Goal: Answer question/provide support: Share knowledge or assist other users

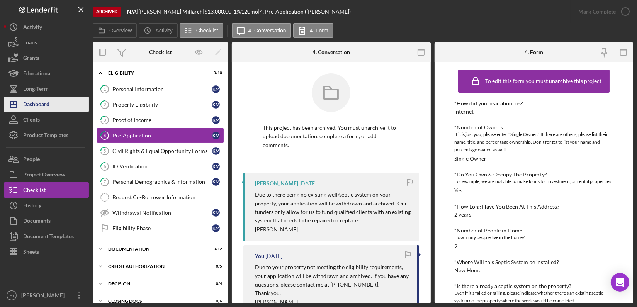
click at [50, 102] on button "Icon/Dashboard Dashboard" at bounding box center [46, 104] width 85 height 15
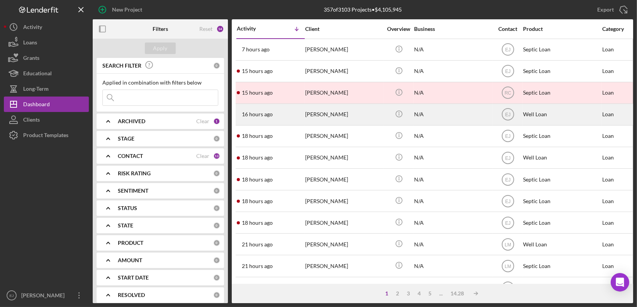
click at [270, 118] on div "16 hours ago [PERSON_NAME]" at bounding box center [271, 114] width 68 height 20
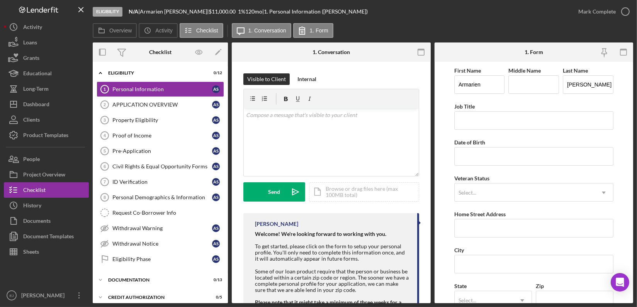
click at [520, 22] on div "Eligibility N/A | [PERSON_NAME] | $11,000.00 1 % 120 mo | 1. Personal Informati…" at bounding box center [332, 11] width 478 height 23
click at [254, 125] on div "v Color teal Color pink Remove color Add row above Add row below Add column bef…" at bounding box center [331, 142] width 175 height 68
paste div
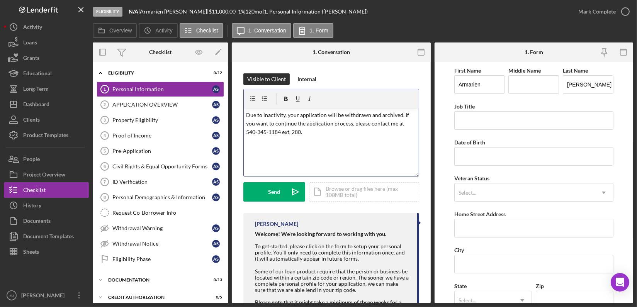
click at [393, 124] on p "Due to inactivity, your application will be withdrawn and archived. If you want…" at bounding box center [331, 124] width 170 height 26
click at [331, 135] on p "Due to inactivity, your application will be withdrawn and archived. If you want…" at bounding box center [331, 124] width 170 height 26
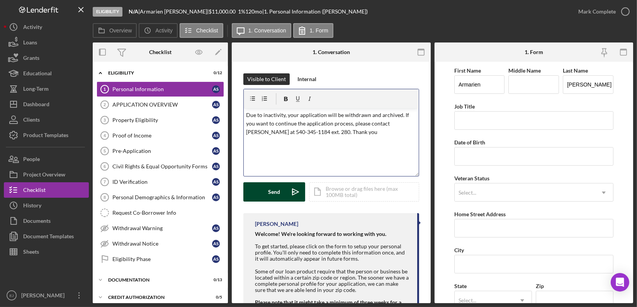
drag, startPoint x: 293, startPoint y: 201, endPoint x: 288, endPoint y: 196, distance: 7.7
click at [288, 196] on div "Visible to Client Internal v Color teal Color pink Remove color Add row above A…" at bounding box center [331, 143] width 176 height 140
click at [284, 200] on button "Send Icon/icon-invite-send" at bounding box center [274, 191] width 62 height 19
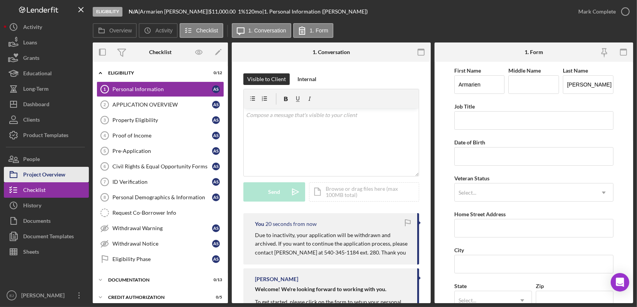
click at [63, 176] on div "Project Overview" at bounding box center [44, 175] width 42 height 17
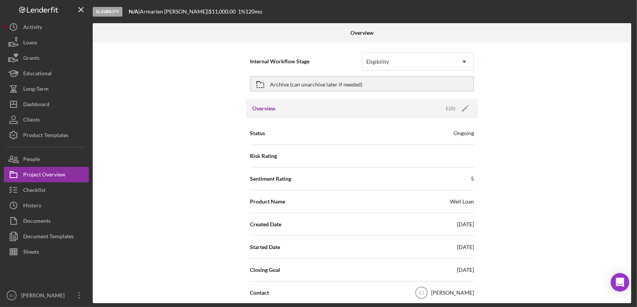
click at [632, 256] on div "Overview Internal Workflow Stage Eligibility Icon/Dropdown Arrow Archive (can u…" at bounding box center [363, 163] width 540 height 280
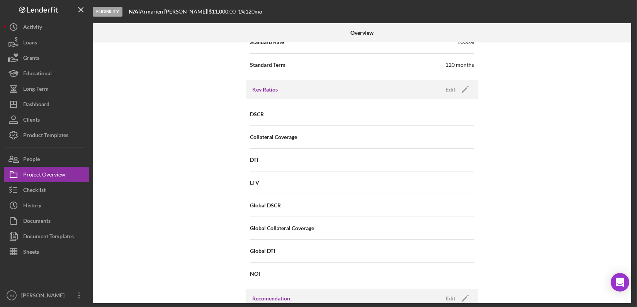
scroll to position [684, 0]
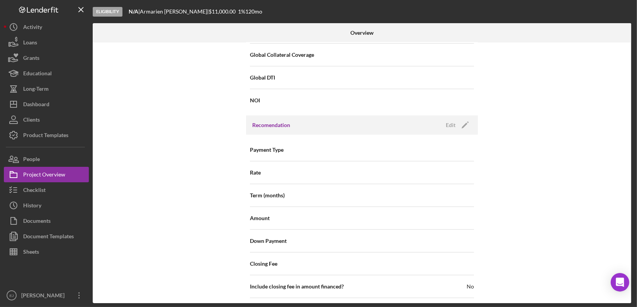
click at [632, 257] on div "Overview Internal Workflow Stage Eligibility Icon/Dropdown Arrow Archive (can u…" at bounding box center [363, 163] width 540 height 280
click at [632, 298] on div "Overview Internal Workflow Stage Eligibility Icon/Dropdown Arrow Archive (can u…" at bounding box center [363, 163] width 540 height 280
click at [632, 300] on div "Overview Internal Workflow Stage Eligibility Icon/Dropdown Arrow Archive (can u…" at bounding box center [363, 163] width 540 height 280
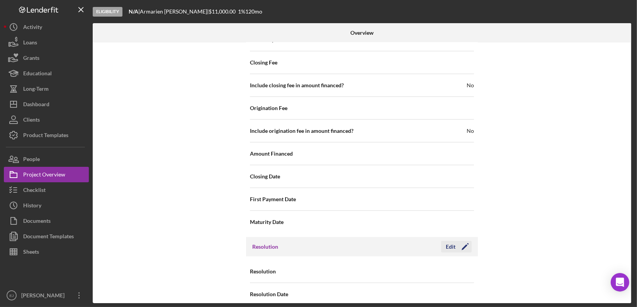
click at [447, 241] on div "Edit" at bounding box center [451, 247] width 10 height 12
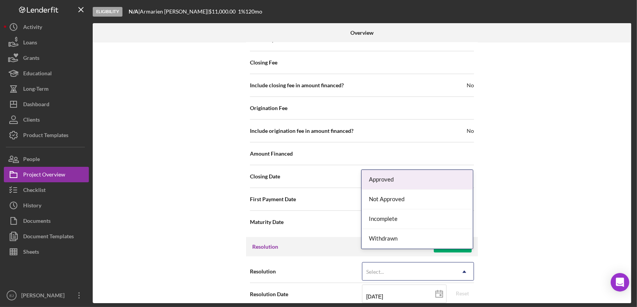
click at [467, 263] on icon "Icon/Dropdown Arrow" at bounding box center [464, 272] width 19 height 19
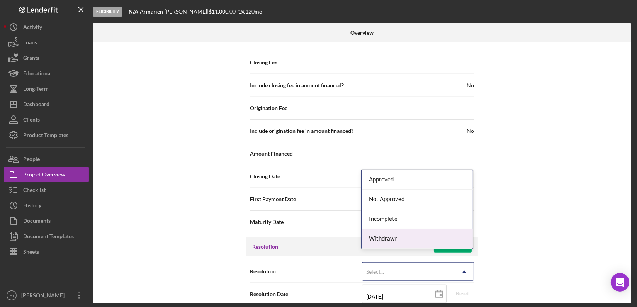
click at [461, 242] on div "Withdrawn" at bounding box center [416, 239] width 111 height 20
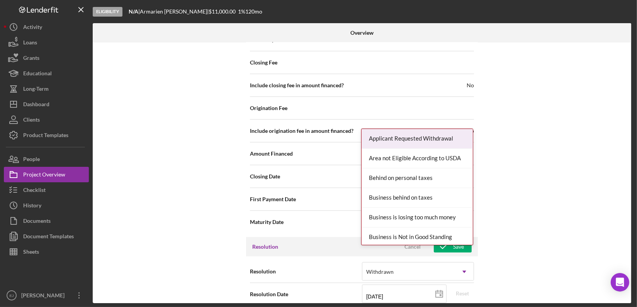
scroll to position [934, 0]
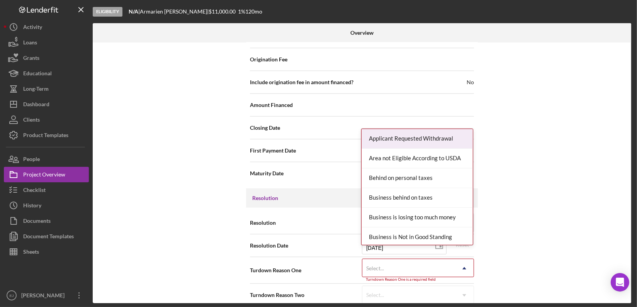
click at [465, 301] on div "Internal Workflow Stage Eligibility Icon/Dropdown Arrow Archive (can unarchive …" at bounding box center [362, 172] width 538 height 261
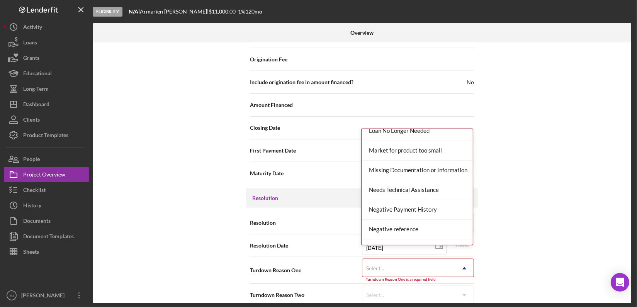
scroll to position [505, 0]
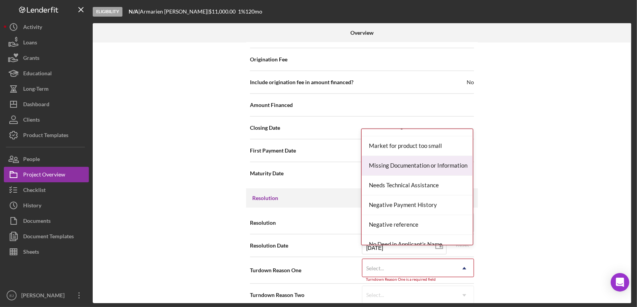
click at [433, 164] on div "Missing Documentation or Information" at bounding box center [416, 166] width 111 height 20
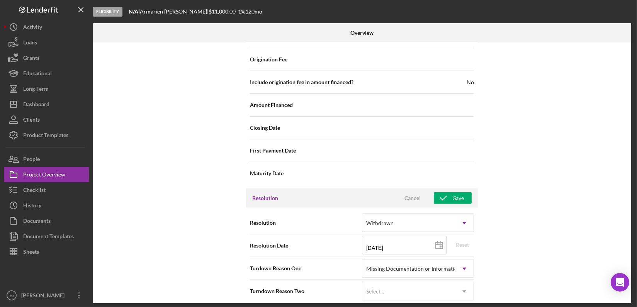
scroll to position [930, 0]
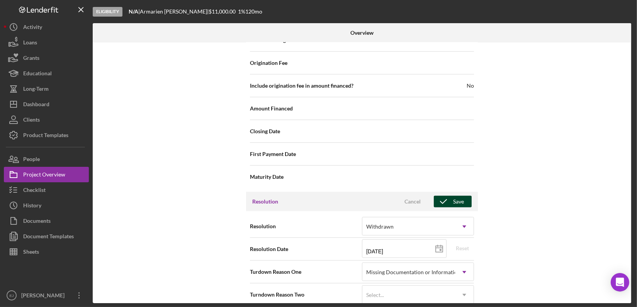
click at [453, 196] on div "Save" at bounding box center [458, 202] width 11 height 12
click at [632, 121] on div "Overview Internal Workflow Stage Eligibility Icon/Dropdown Arrow Archive (can u…" at bounding box center [363, 163] width 540 height 280
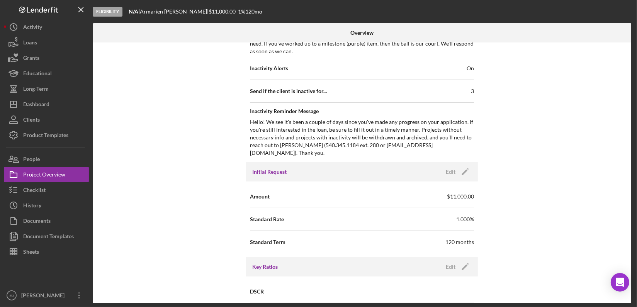
scroll to position [18, 0]
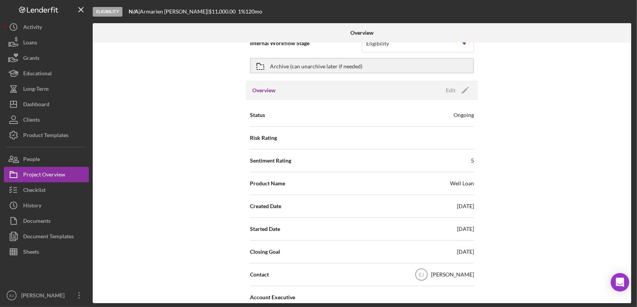
click at [630, 30] on div at bounding box center [541, 32] width 180 height 19
click at [631, 35] on div at bounding box center [541, 32] width 180 height 19
click at [631, 34] on div at bounding box center [541, 32] width 180 height 19
click at [466, 47] on icon "Icon/Dropdown Arrow" at bounding box center [464, 43] width 19 height 19
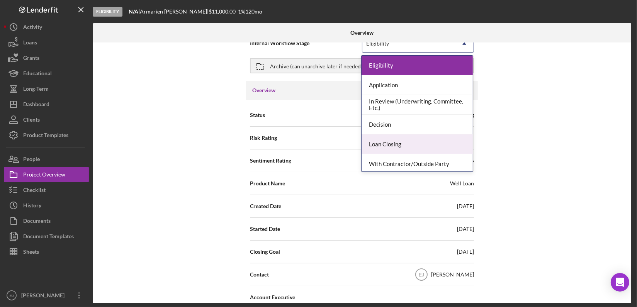
scroll to position [61, 0]
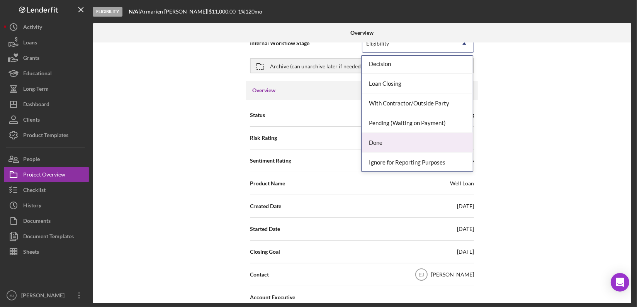
click at [442, 140] on div "Done" at bounding box center [416, 143] width 111 height 20
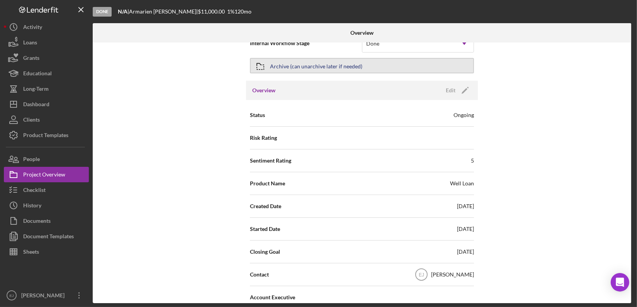
click at [317, 65] on div "Archive (can unarchive later if needed)" at bounding box center [316, 66] width 92 height 14
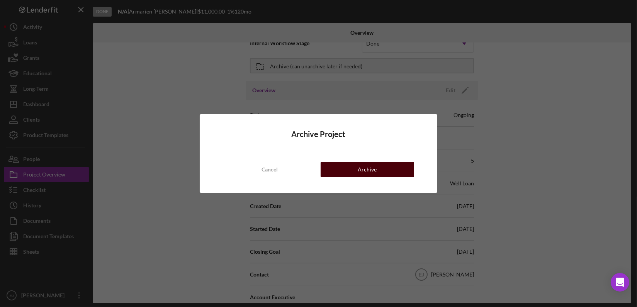
click at [364, 177] on div "Cancel Archive" at bounding box center [318, 169] width 191 height 15
click at [364, 175] on div "Archive" at bounding box center [367, 169] width 19 height 15
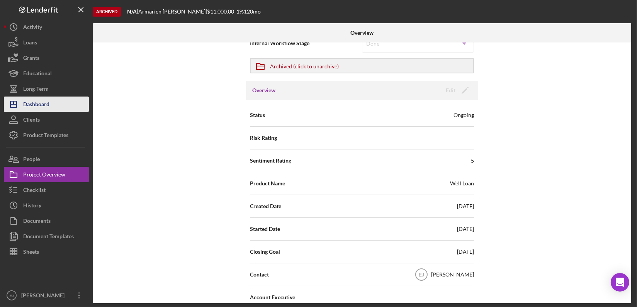
click at [43, 103] on div "Dashboard" at bounding box center [36, 105] width 26 height 17
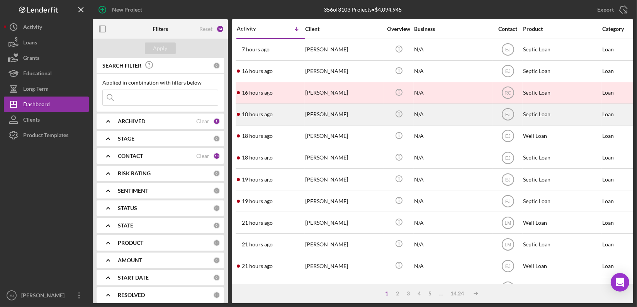
click at [336, 112] on div "[PERSON_NAME]" at bounding box center [343, 114] width 77 height 20
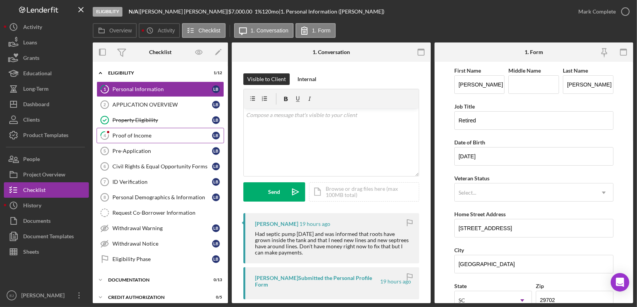
click at [135, 136] on div "Proof of Income" at bounding box center [162, 135] width 100 height 6
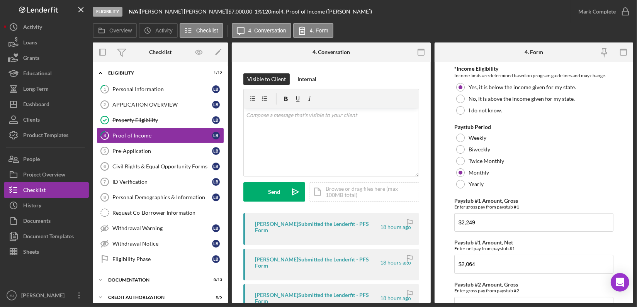
click at [431, 209] on div "Overview Internal Workflow Stage Eligibility Icon/Dropdown Arrow Archive (can u…" at bounding box center [363, 172] width 540 height 261
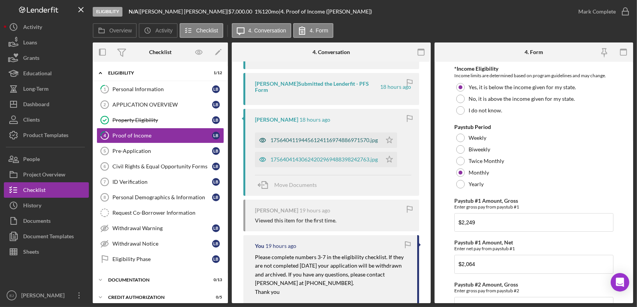
click at [346, 137] on div "17564041194456124116974886971570.jpg" at bounding box center [323, 140] width 107 height 6
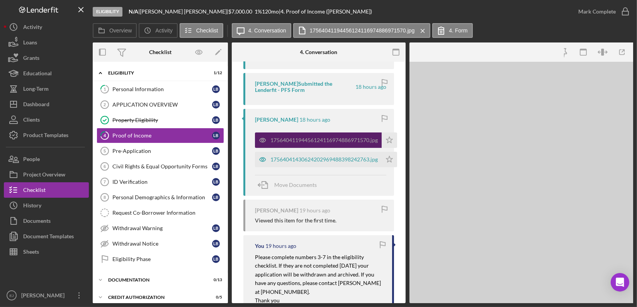
scroll to position [224, 0]
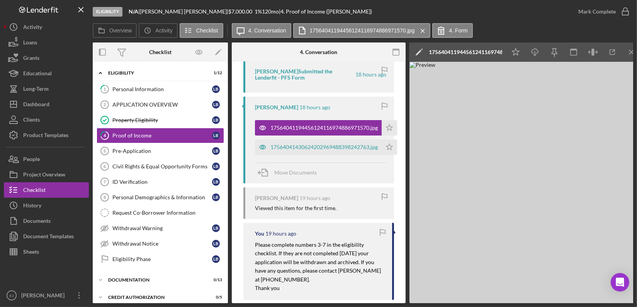
click at [408, 297] on div "Overview Internal Workflow Stage Eligibility Icon/Dropdown Arrow Archive (can u…" at bounding box center [363, 172] width 540 height 261
click at [406, 297] on div "Overview Internal Workflow Stage Eligibility Icon/Dropdown Arrow Archive (can u…" at bounding box center [363, 172] width 540 height 261
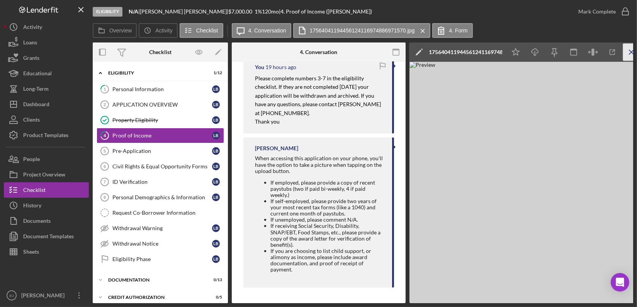
click at [628, 52] on icon "Icon/Menu Close" at bounding box center [631, 52] width 17 height 17
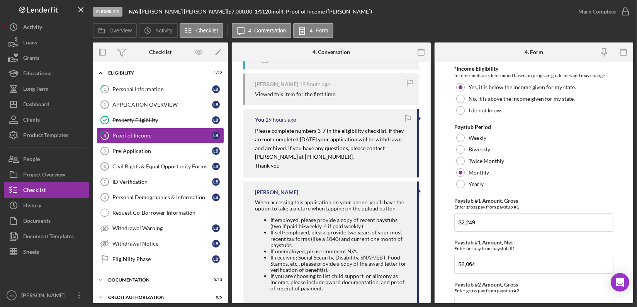
scroll to position [126, 0]
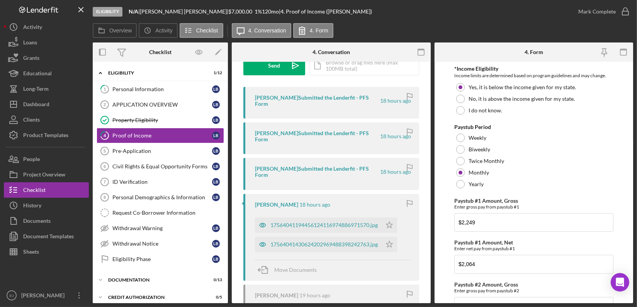
click at [430, 83] on div "Overview Internal Workflow Stage Eligibility Icon/Dropdown Arrow Archive (can u…" at bounding box center [363, 172] width 540 height 261
click at [431, 86] on div "Overview Internal Workflow Stage Eligibility Icon/Dropdown Arrow Archive (can u…" at bounding box center [363, 172] width 540 height 261
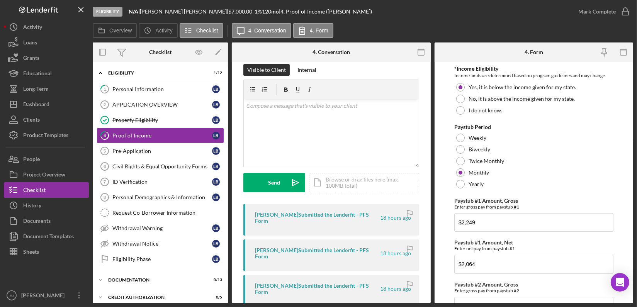
scroll to position [0, 0]
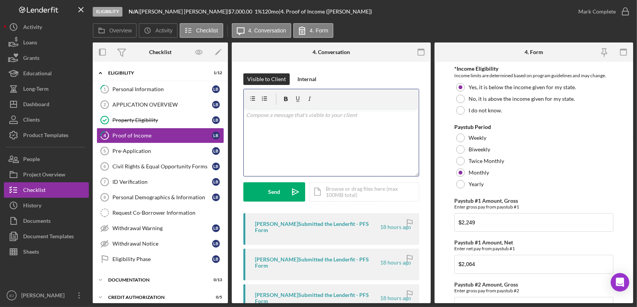
click at [291, 127] on div "v Color teal Color pink Remove color Add row above Add row below Add column bef…" at bounding box center [331, 142] width 175 height 68
click at [313, 74] on div "Internal" at bounding box center [306, 79] width 19 height 12
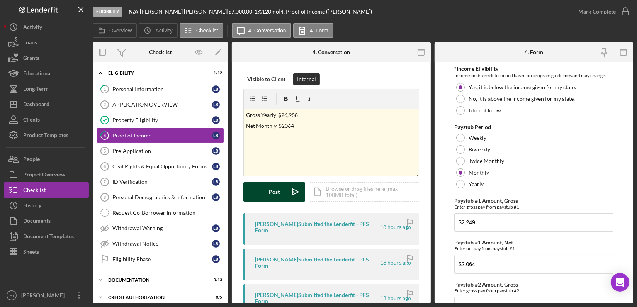
click at [276, 184] on div "Post" at bounding box center [274, 191] width 11 height 19
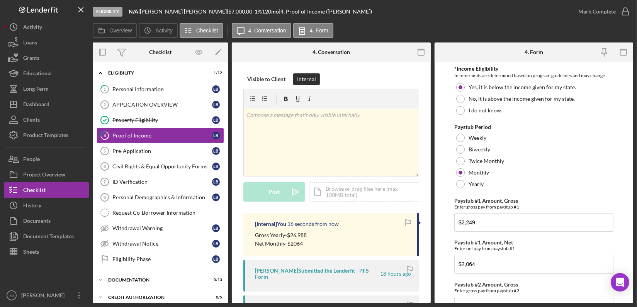
scroll to position [211, 0]
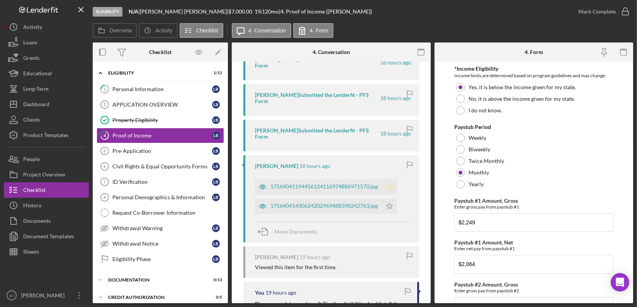
click at [387, 179] on icon "Icon/Star" at bounding box center [388, 186] width 15 height 15
click at [390, 203] on polygon "button" at bounding box center [389, 206] width 7 height 6
click at [345, 203] on div "17564041430624202969488398242763.jpg" at bounding box center [323, 206] width 107 height 6
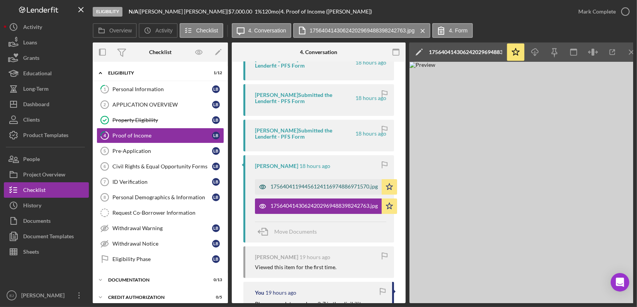
click at [342, 185] on div "17564041194456124116974886971570.jpg" at bounding box center [323, 186] width 107 height 6
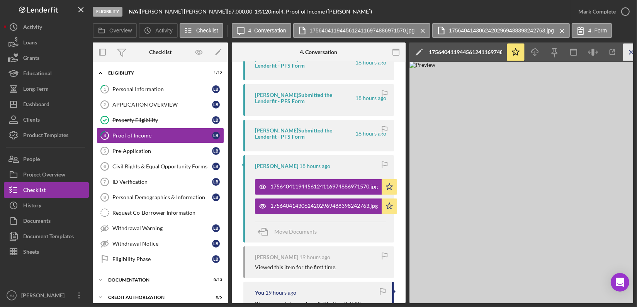
click at [631, 53] on line "button" at bounding box center [631, 52] width 4 height 4
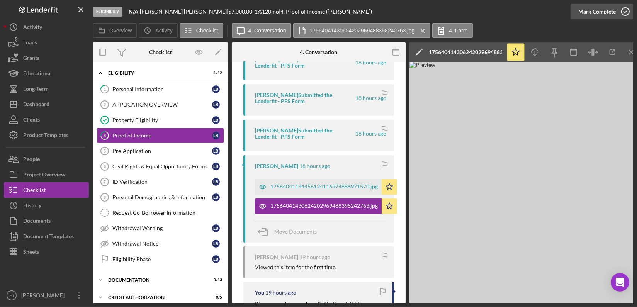
click at [626, 14] on icon "button" at bounding box center [624, 11] width 19 height 19
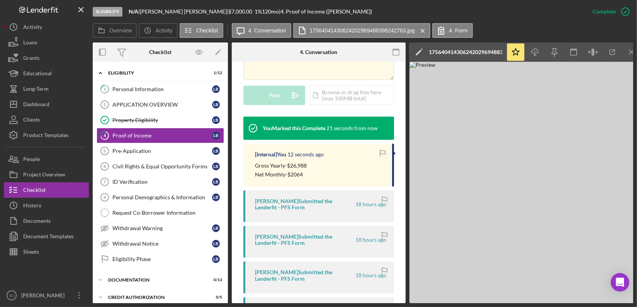
scroll to position [353, 0]
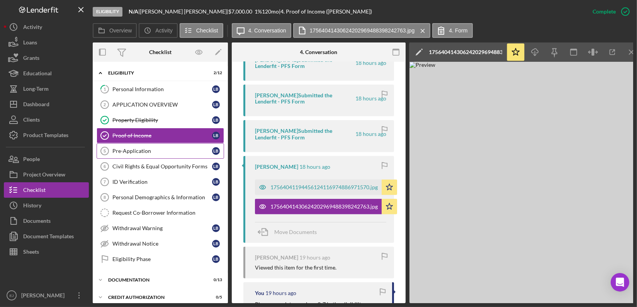
click at [143, 155] on link "Pre-Application 5 Pre-Application L B" at bounding box center [160, 150] width 127 height 15
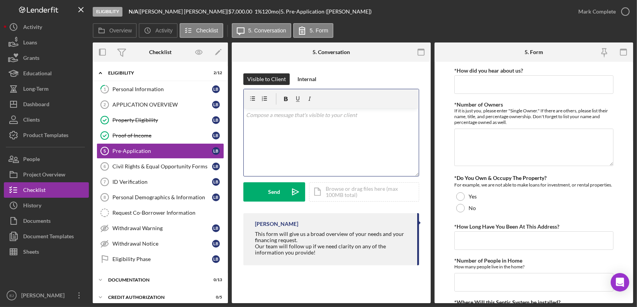
click at [263, 119] on div "v Color teal Color pink Remove color Add row above Add row below Add column bef…" at bounding box center [331, 142] width 175 height 68
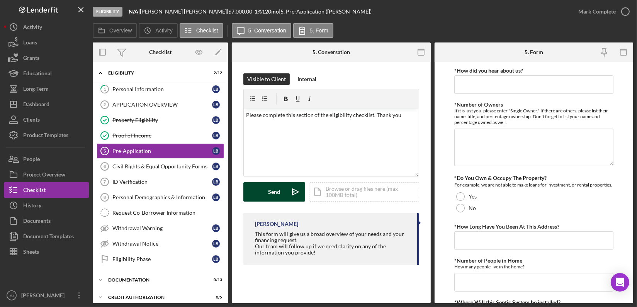
click at [279, 197] on div "Send" at bounding box center [274, 191] width 12 height 19
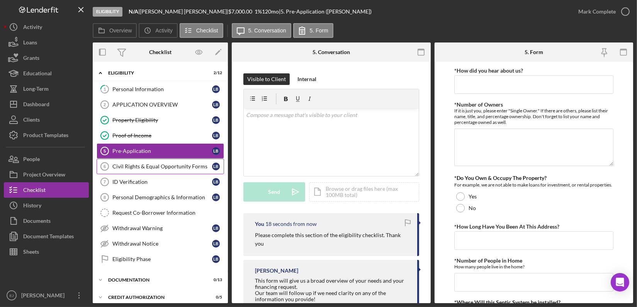
click at [148, 165] on div "Civil Rights & Equal Opportunity Forms" at bounding box center [162, 166] width 100 height 6
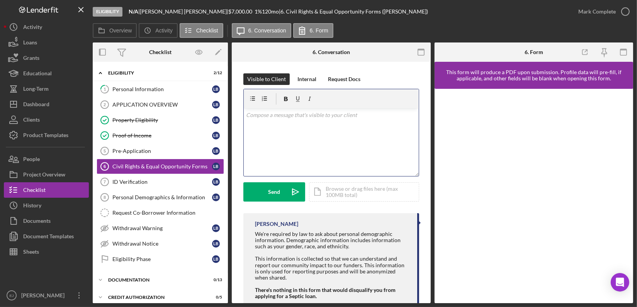
click at [257, 112] on p at bounding box center [331, 115] width 170 height 8
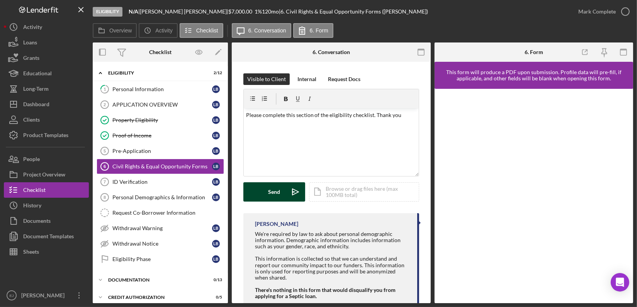
click at [279, 190] on div "Send" at bounding box center [274, 191] width 12 height 19
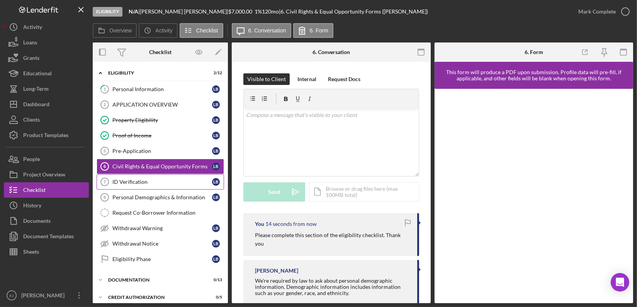
click at [141, 180] on div "ID Verification" at bounding box center [162, 182] width 100 height 6
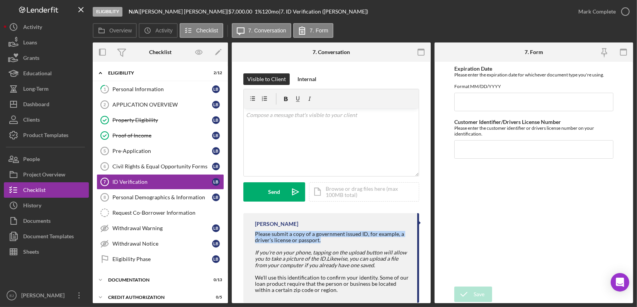
drag, startPoint x: 254, startPoint y: 232, endPoint x: 346, endPoint y: 242, distance: 92.9
click at [346, 242] on div "[PERSON_NAME] Please submit a copy of a government issued ID, for example, a dr…" at bounding box center [331, 258] width 176 height 90
copy div "Please submit a copy of a government issued ID, for example, a driver's license…"
click at [346, 242] on div "Please submit a copy of a government issued ID, for example, a driver's license…" at bounding box center [332, 262] width 154 height 62
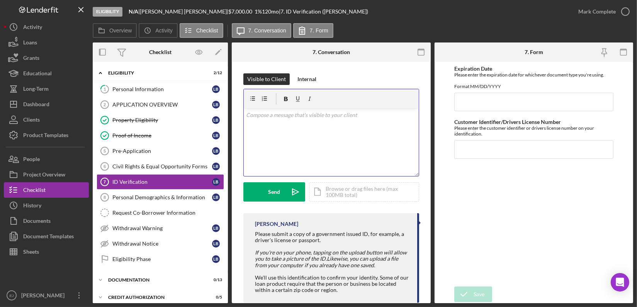
click at [267, 117] on p at bounding box center [331, 115] width 170 height 8
paste div
click at [278, 115] on mark "Please submit a copy of a government issued ID, for example, a driver's license…" at bounding box center [331, 119] width 170 height 15
click at [323, 131] on div "v Color teal Color pink Remove color Add row above Add row below Add column bef…" at bounding box center [331, 142] width 175 height 68
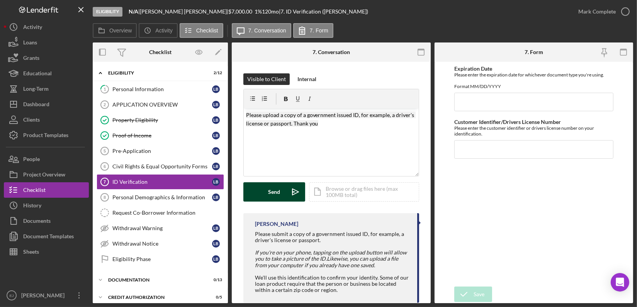
click at [271, 188] on div "Send" at bounding box center [274, 191] width 12 height 19
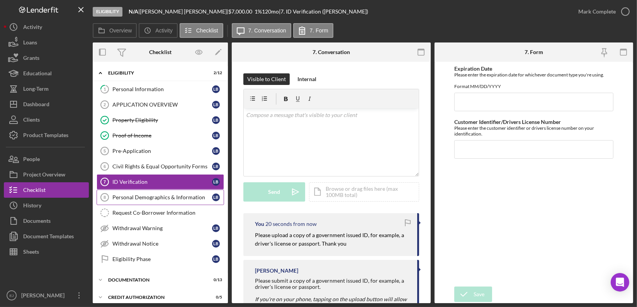
click at [162, 198] on div "Personal Demographics & Information" at bounding box center [162, 197] width 100 height 6
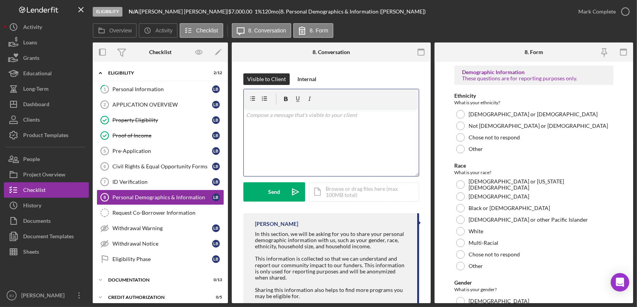
click at [277, 130] on div "v Color teal Color pink Remove color Add row above Add row below Add column bef…" at bounding box center [331, 142] width 175 height 68
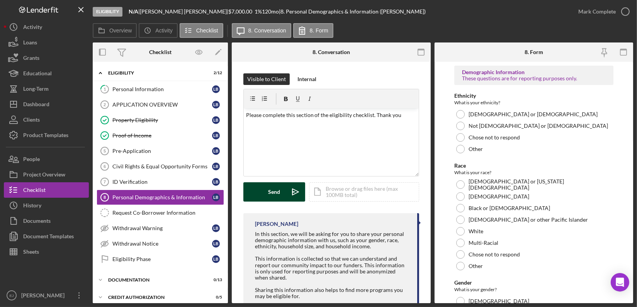
click at [266, 189] on button "Send Icon/icon-invite-send" at bounding box center [274, 191] width 62 height 19
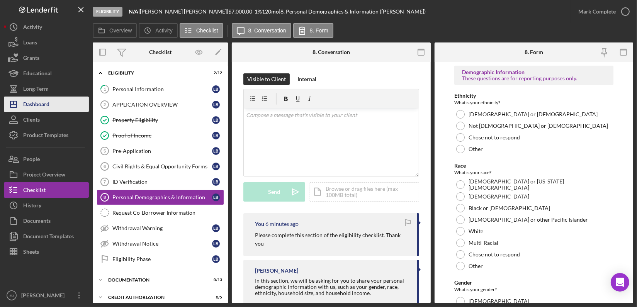
click at [37, 105] on div "Dashboard" at bounding box center [36, 105] width 26 height 17
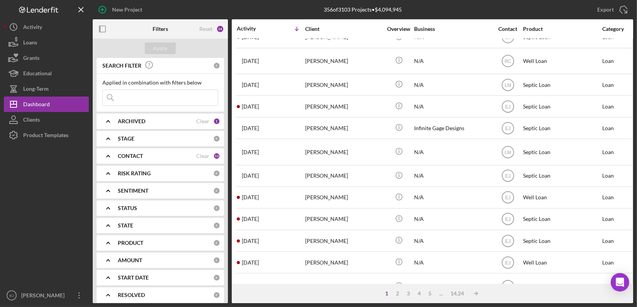
scroll to position [319, 0]
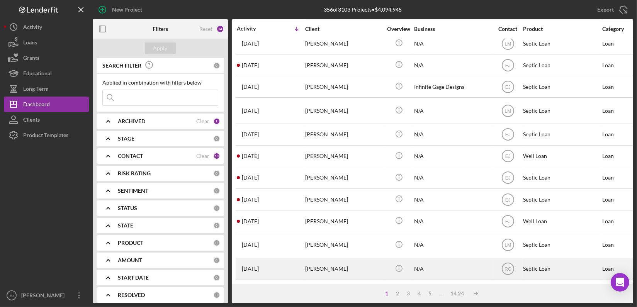
click at [357, 259] on div "[PERSON_NAME]" at bounding box center [343, 269] width 77 height 20
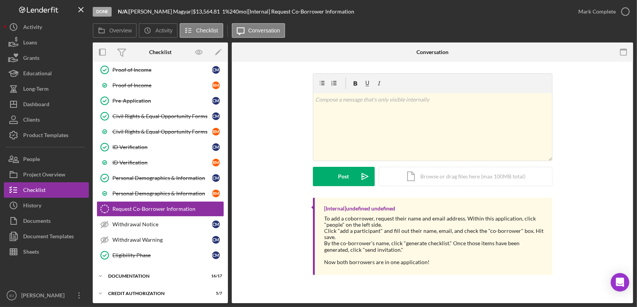
scroll to position [107, 0]
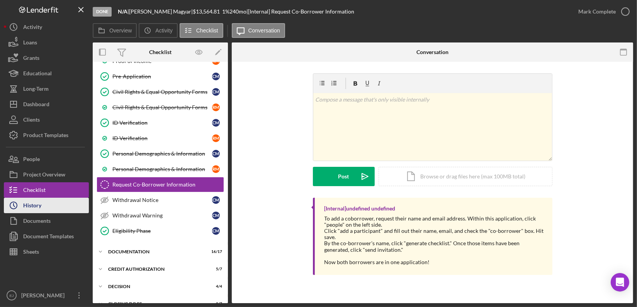
click at [63, 203] on button "Icon/History History" at bounding box center [46, 205] width 85 height 15
